Goal: Task Accomplishment & Management: Complete application form

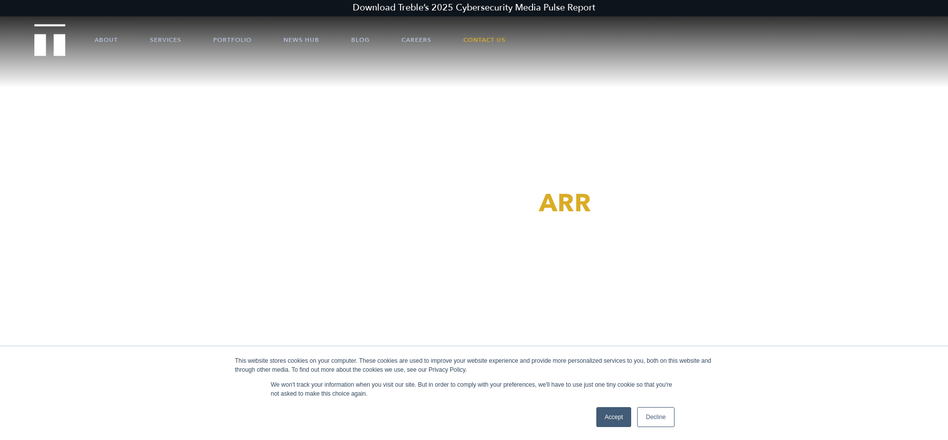
click at [609, 403] on div "This website stores cookies on your computer. These cookies are used to improve…" at bounding box center [474, 393] width 498 height 94
click at [606, 406] on div "Accept Decline" at bounding box center [635, 417] width 84 height 26
click at [607, 410] on link "Accept" at bounding box center [613, 417] width 35 height 20
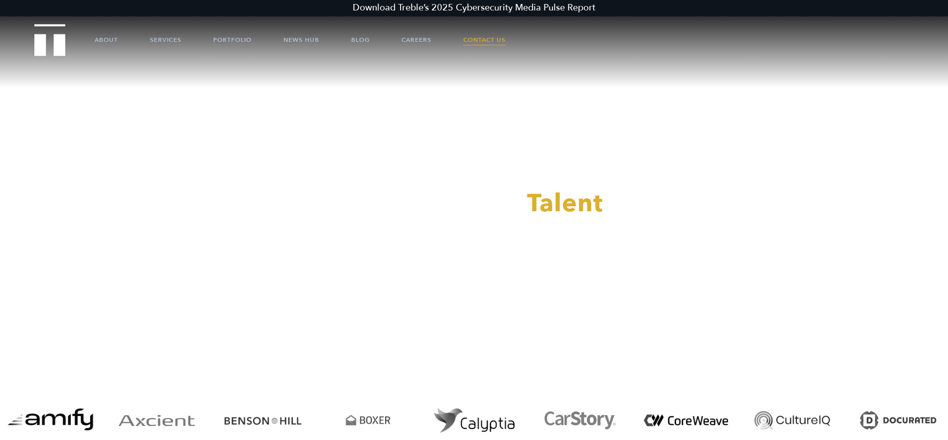
click at [484, 39] on link "Contact Us" at bounding box center [484, 40] width 42 height 30
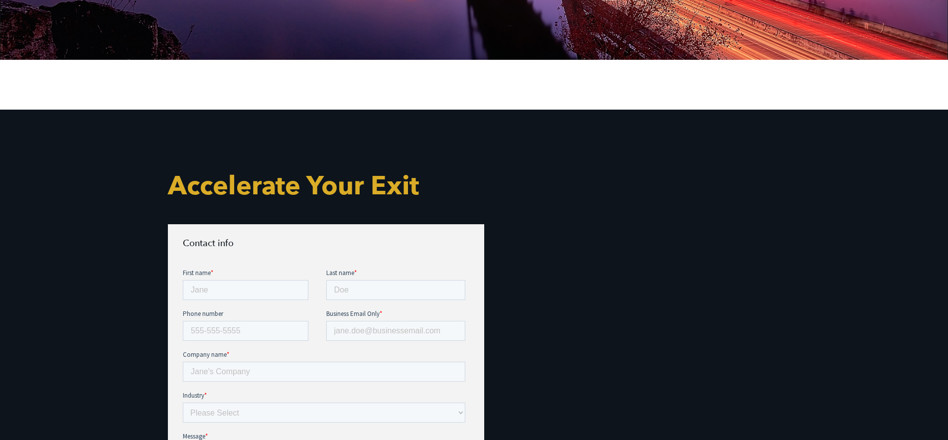
scroll to position [254, 0]
click at [238, 292] on input "First name *" at bounding box center [245, 289] width 126 height 20
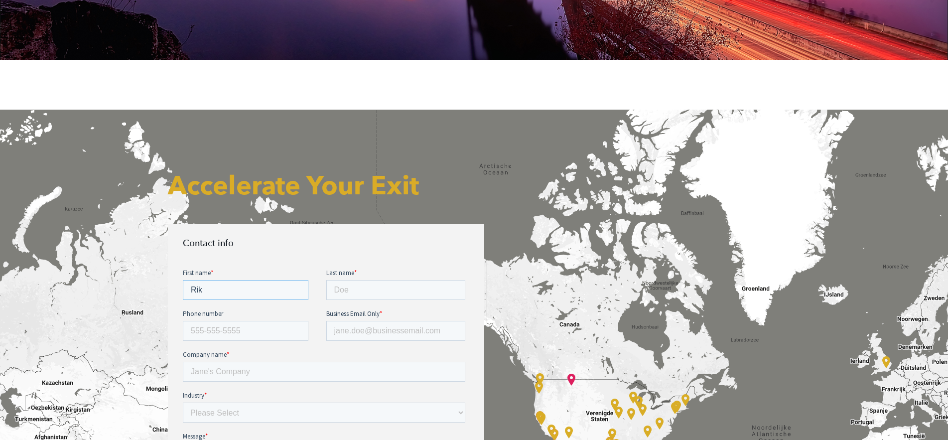
type input "Rik"
type input "Schraag"
type input "[PHONE_NUMBER]"
click at [359, 322] on input "Business Email Only *" at bounding box center [395, 330] width 139 height 20
type input "[EMAIL_ADDRESS][DOMAIN_NAME]"
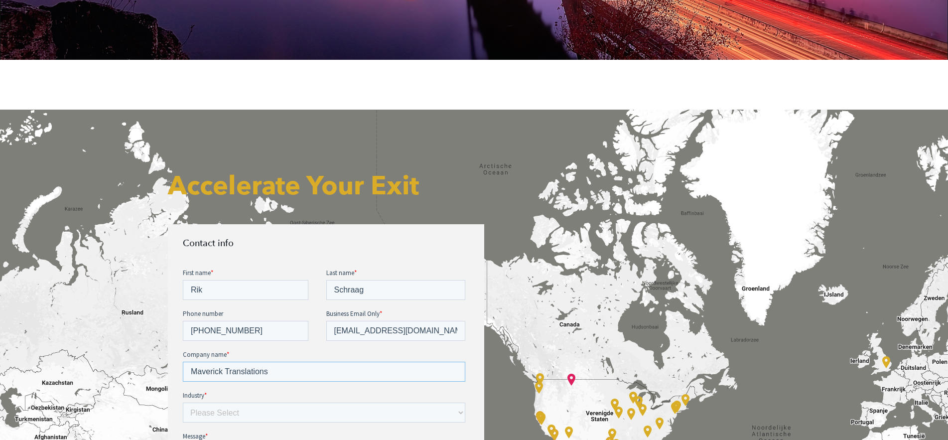
type input "Maverick Translations"
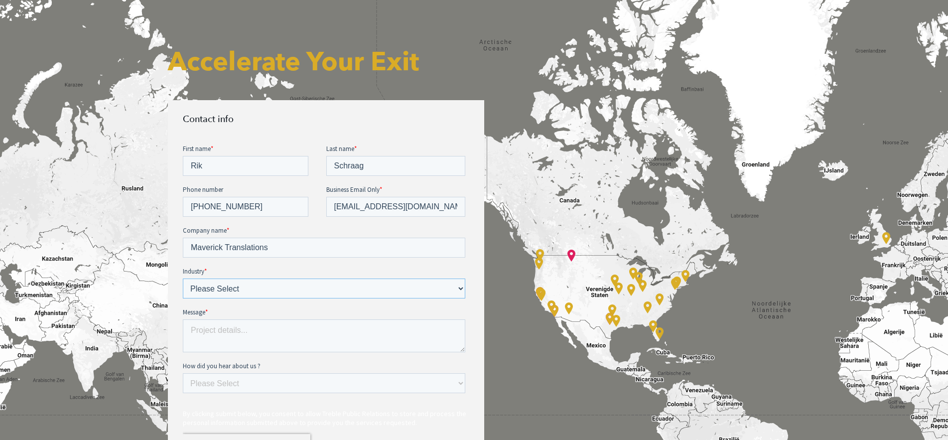
scroll to position [406, 0]
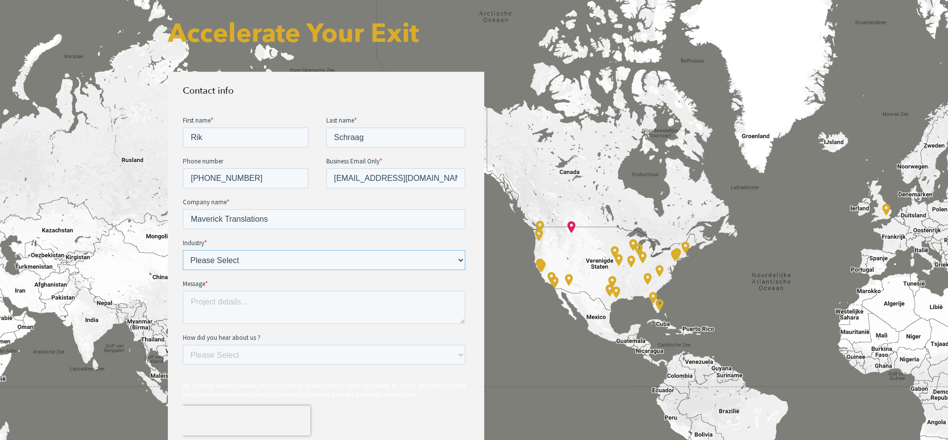
click at [182, 250] on select "Please Select E-commerce AI API Big Data Bio Tech (including Life Sciences) Blo…" at bounding box center [323, 260] width 282 height 20
select select "Enterprise Tech"
click option "Enterprise Tech" at bounding box center [182, 115] width 0 height 0
click at [222, 307] on textarea "Message *" at bounding box center [323, 306] width 282 height 33
click at [182, 344] on select "Please Select Ad online Social media Video Another website Word of mouth Job li…" at bounding box center [323, 354] width 282 height 20
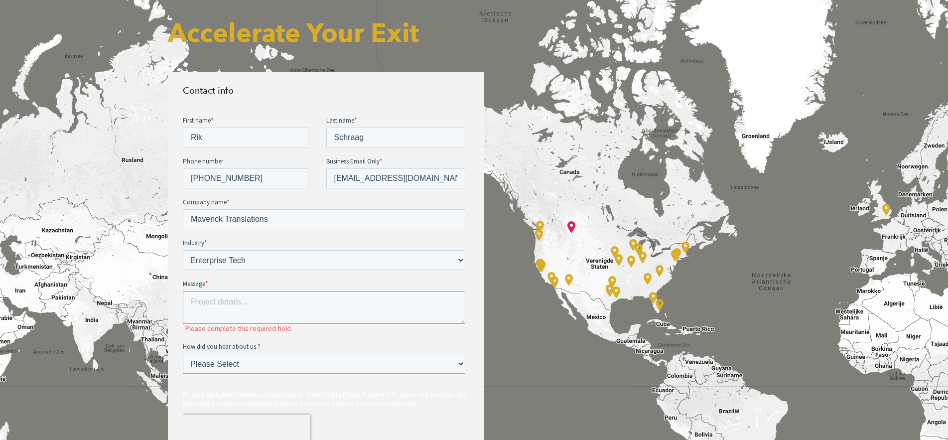
select select "Another website"
click option "Another website" at bounding box center [182, 115] width 0 height 0
click at [229, 308] on textarea "Message *" at bounding box center [323, 306] width 282 height 33
click at [203, 295] on textarea "Message *" at bounding box center [323, 306] width 282 height 33
paste textarea "Hi there, I was wondering whether you’d be interested in working with me, but I…"
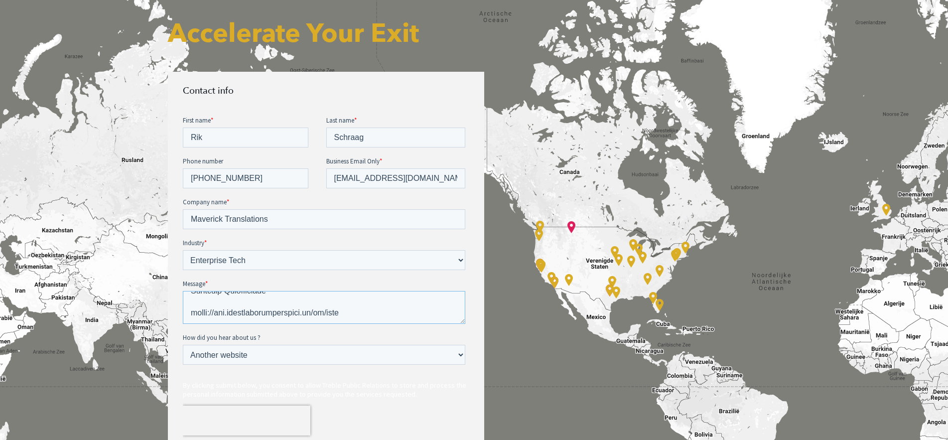
scroll to position [610, 0]
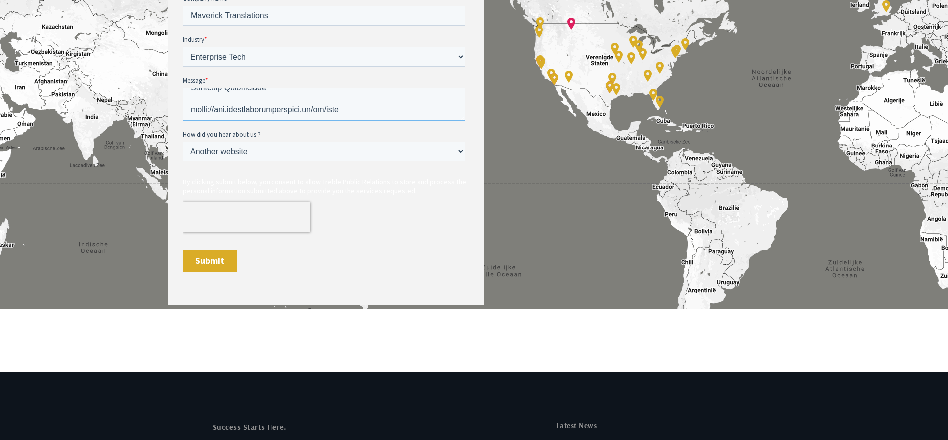
type textarea "Hi there, I was wondering whether you’d be interested in working with me, but I…"
click at [206, 263] on input "Submit" at bounding box center [209, 261] width 54 height 22
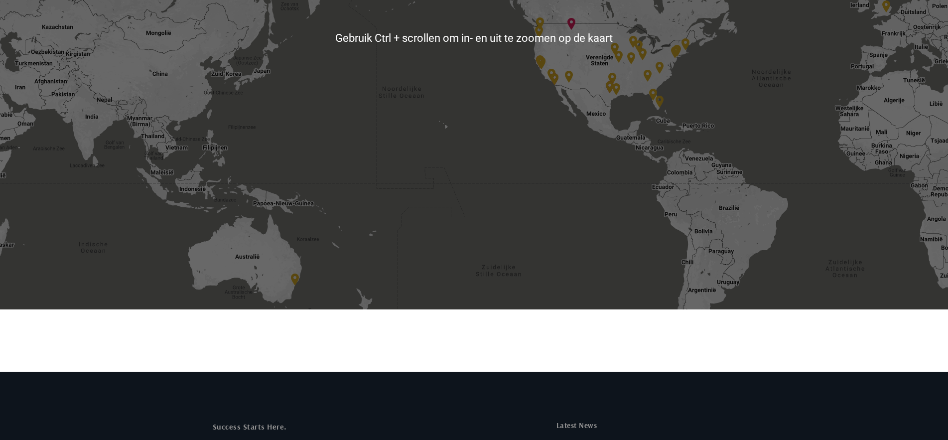
scroll to position [356, 0]
